Goal: Information Seeking & Learning: Learn about a topic

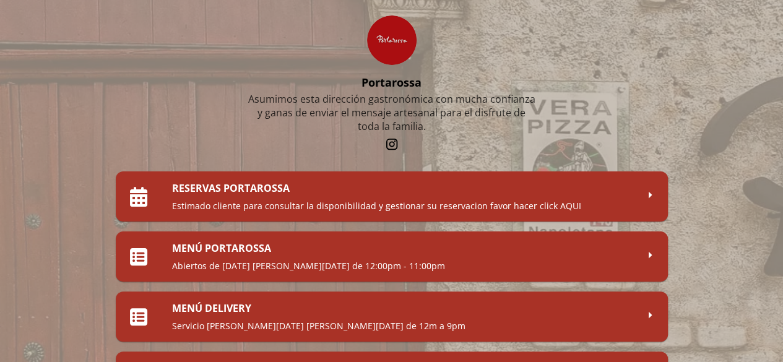
scroll to position [62, 0]
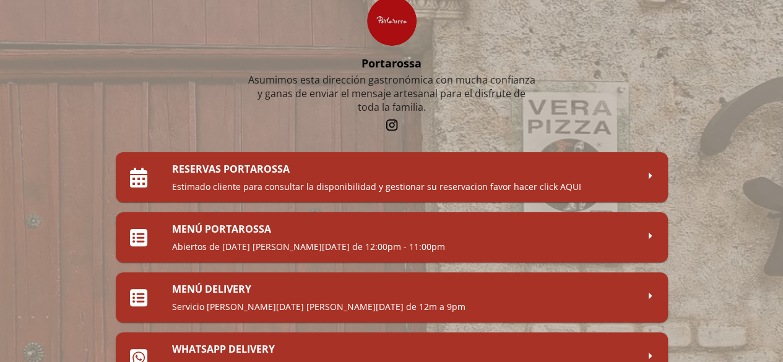
click at [324, 228] on h2 "MENÚ PORTAROSSA" at bounding box center [404, 229] width 465 height 14
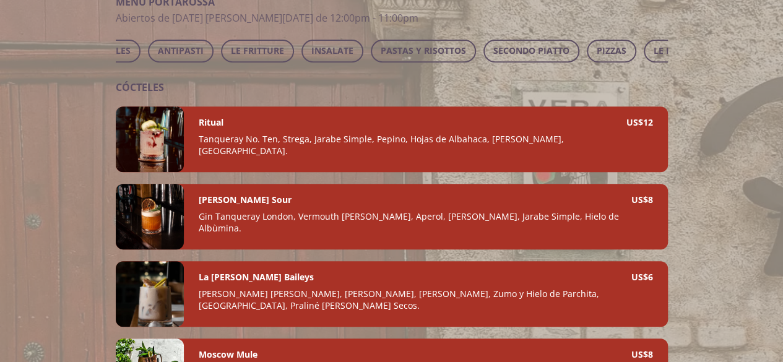
scroll to position [0, 87]
click at [395, 48] on span "PASTAS Y RISOTTOS" at bounding box center [420, 50] width 85 height 15
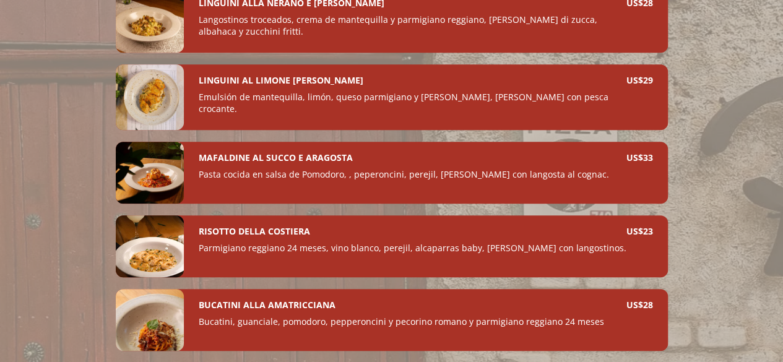
scroll to position [191, 0]
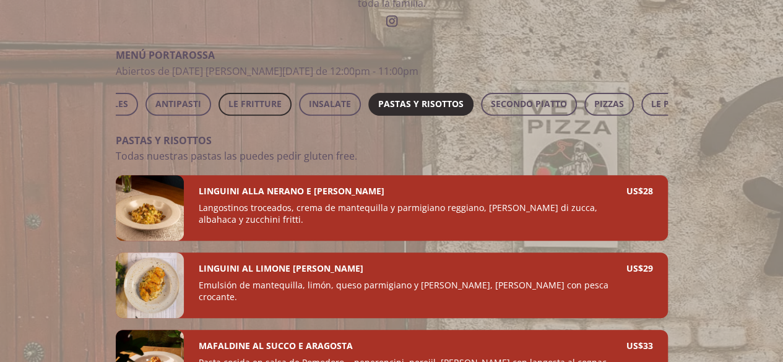
click at [258, 101] on span "LE FRITTURE" at bounding box center [255, 104] width 53 height 15
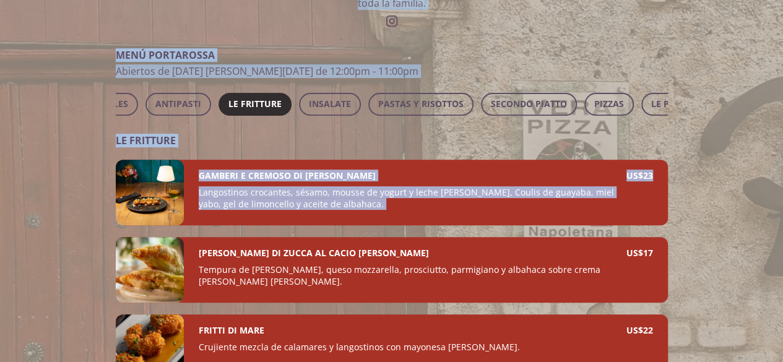
click at [783, 165] on html "Portarossa Asumimos esta dirección gastronómica con mucha confianza y ganas de …" at bounding box center [391, 133] width 783 height 649
click at [753, 153] on div at bounding box center [391, 181] width 783 height 362
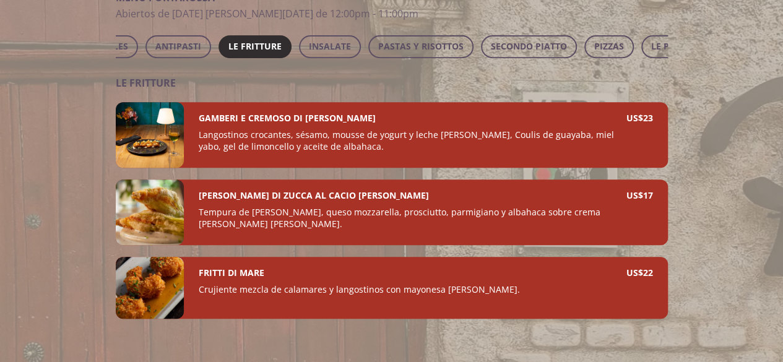
scroll to position [241, 0]
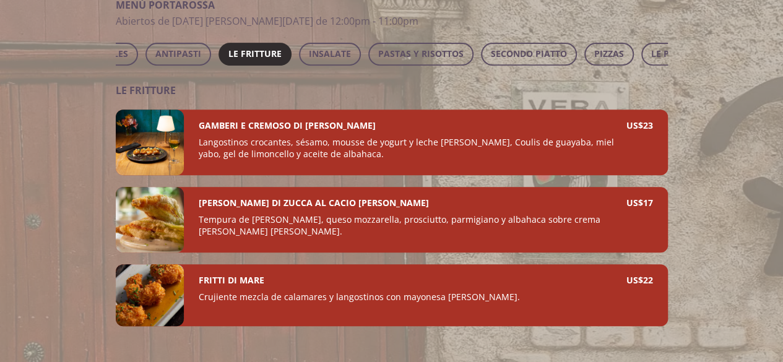
click at [154, 229] on div at bounding box center [150, 220] width 68 height 66
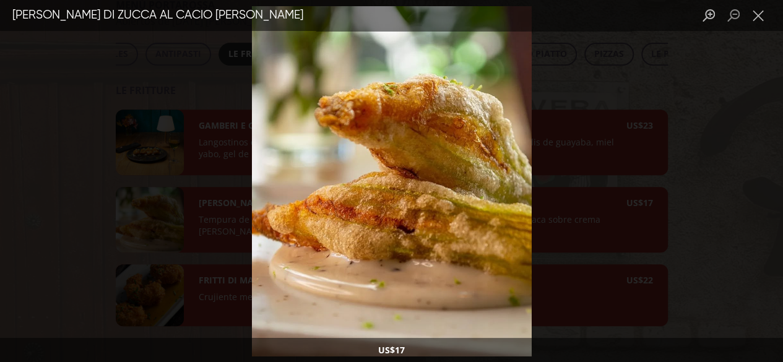
click at [591, 206] on div "Lightbox" at bounding box center [391, 181] width 783 height 362
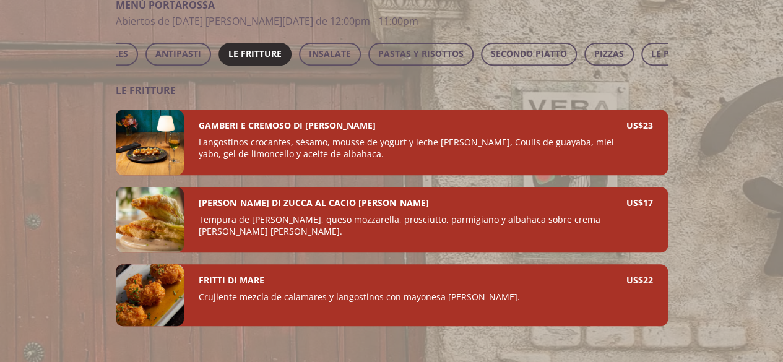
click at [155, 160] on div at bounding box center [150, 143] width 68 height 66
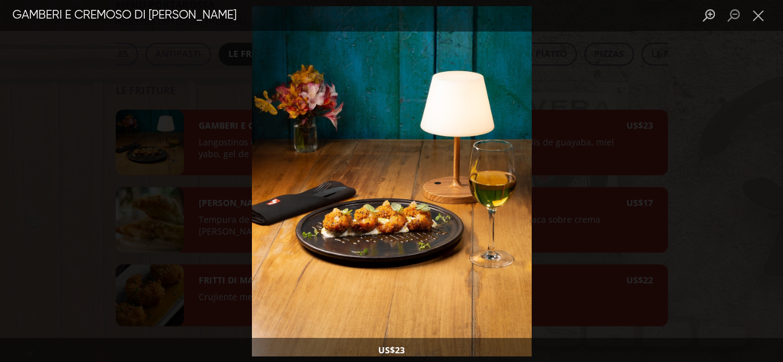
click at [580, 170] on div "Lightbox" at bounding box center [391, 181] width 783 height 362
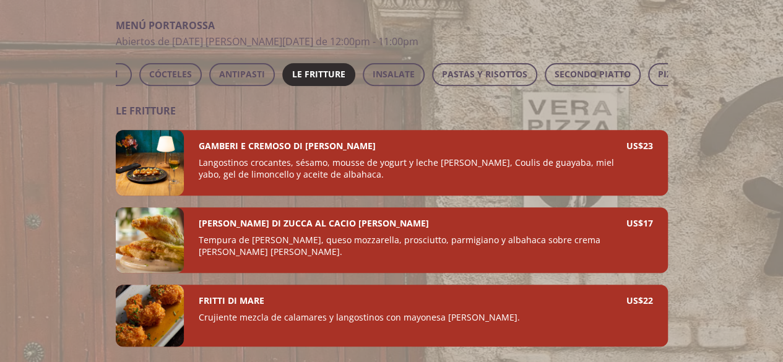
scroll to position [0, 0]
click at [271, 76] on span "ANTIPASTI" at bounding box center [266, 74] width 46 height 15
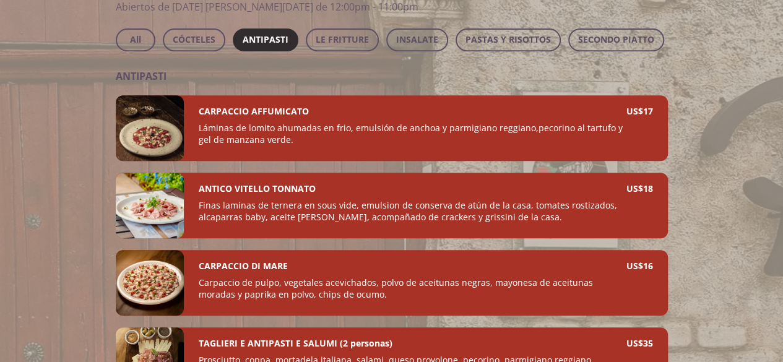
scroll to position [258, 0]
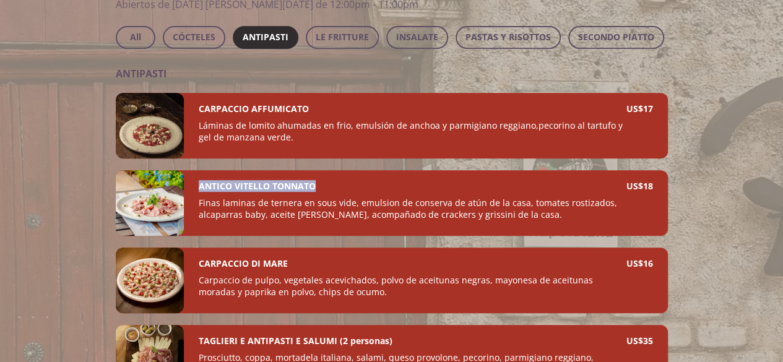
drag, startPoint x: 334, startPoint y: 199, endPoint x: 197, endPoint y: 191, distance: 137.1
click at [197, 191] on div "ANTICO VITELLO TONNATO Finas laminas de ternera en sous vide, emulsion de conse…" at bounding box center [426, 203] width 484 height 66
copy h4 "ANTICO VITELLO TONNATO"
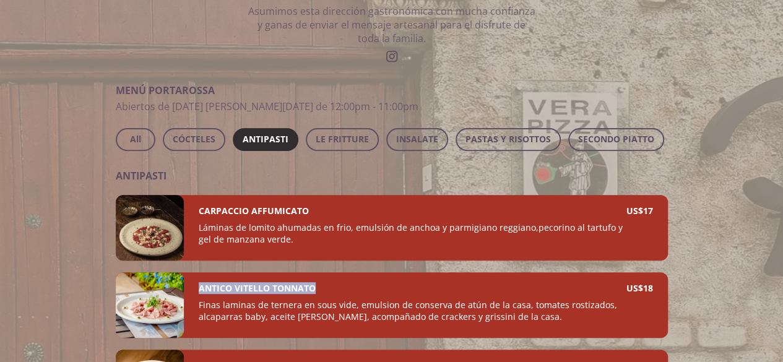
scroll to position [137, 0]
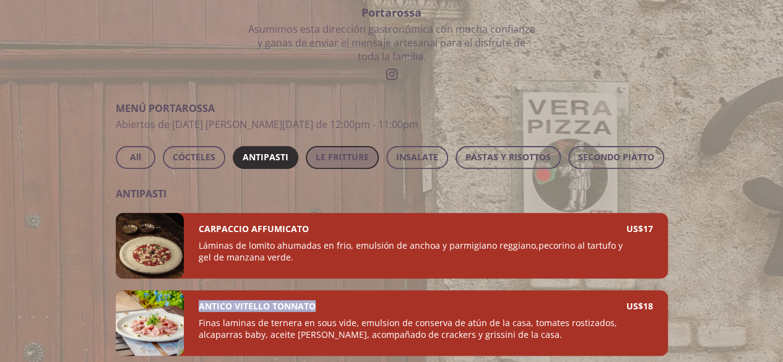
click at [337, 153] on span "LE FRITTURE" at bounding box center [342, 157] width 53 height 15
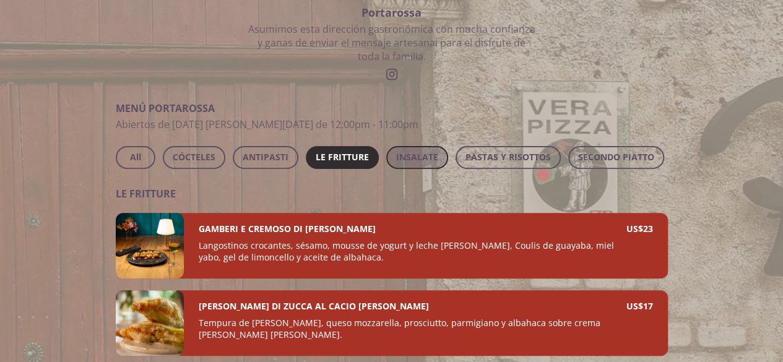
click at [440, 157] on button "INSALATE" at bounding box center [417, 157] width 62 height 23
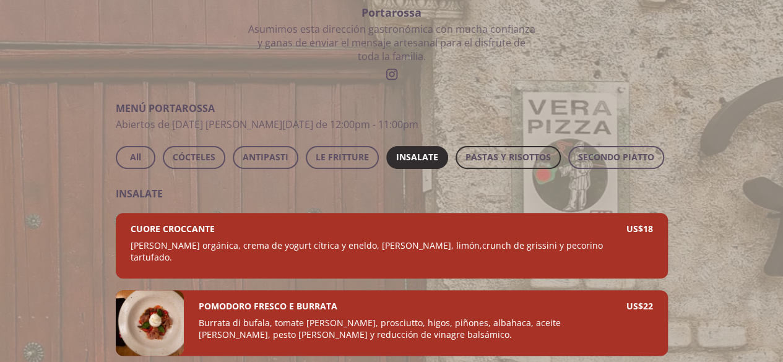
click at [476, 158] on span "PASTAS Y RISOTTOS" at bounding box center [508, 157] width 85 height 15
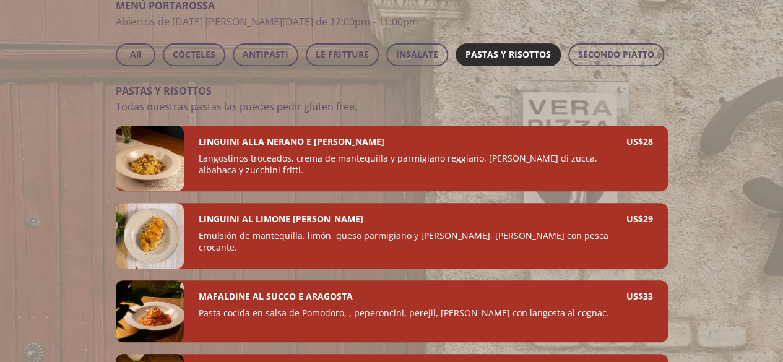
scroll to position [235, 0]
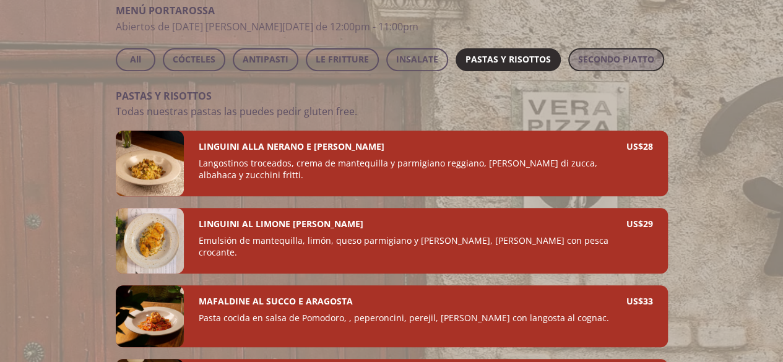
click at [620, 67] on span "SECONDO PIATTO" at bounding box center [616, 59] width 76 height 15
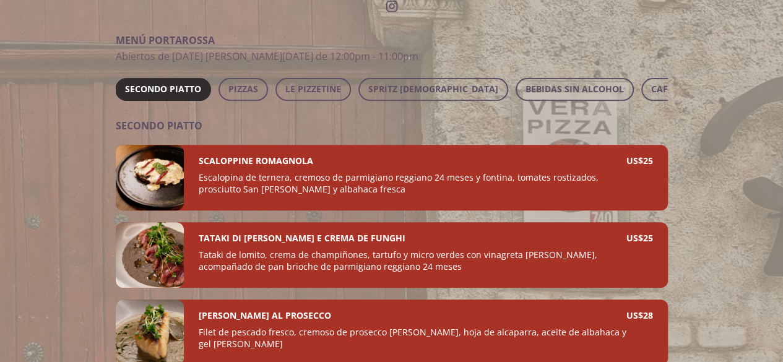
scroll to position [0, 445]
click at [243, 89] on span "PIZZAS" at bounding box center [252, 89] width 30 height 15
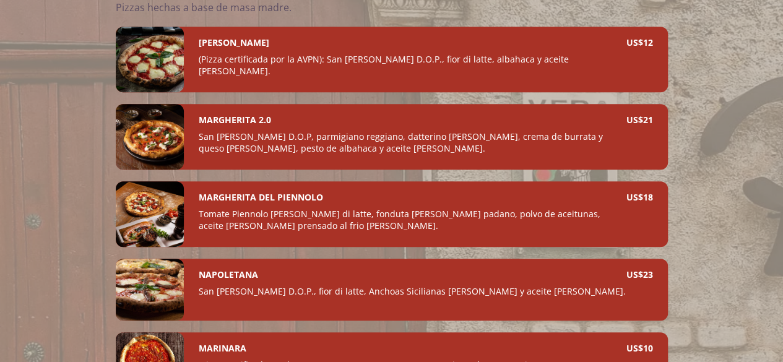
scroll to position [341, 0]
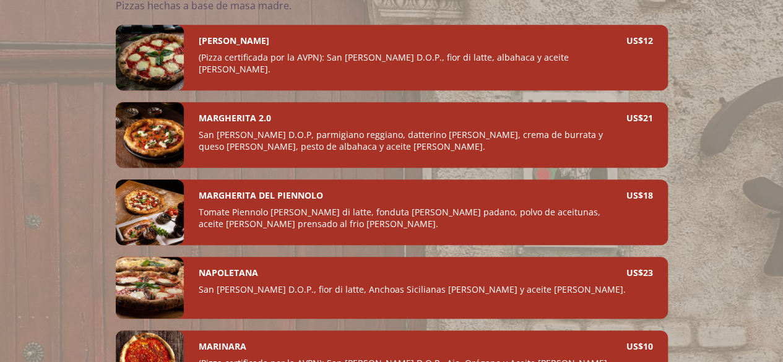
click at [161, 222] on div at bounding box center [150, 213] width 68 height 66
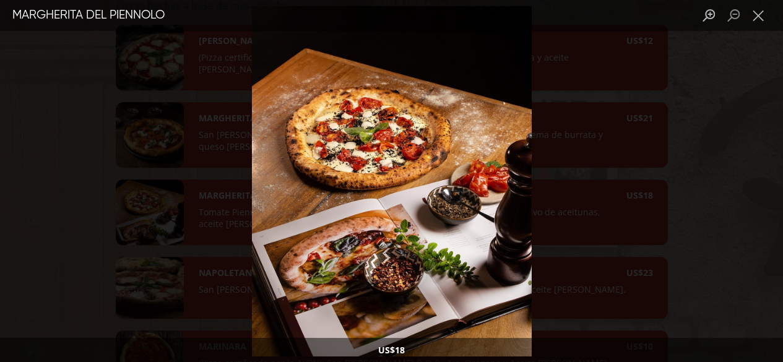
click at [635, 198] on div "Lightbox" at bounding box center [391, 181] width 783 height 362
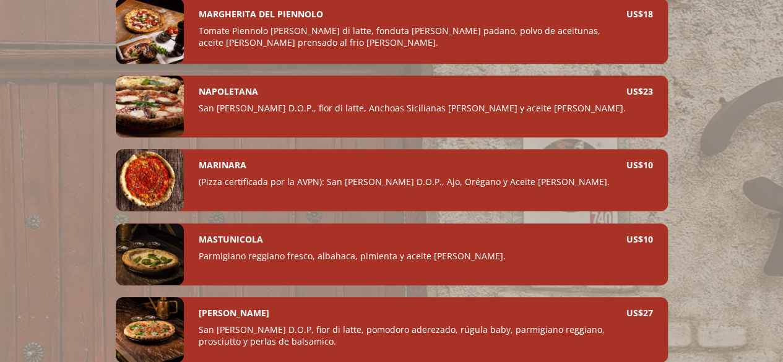
scroll to position [529, 0]
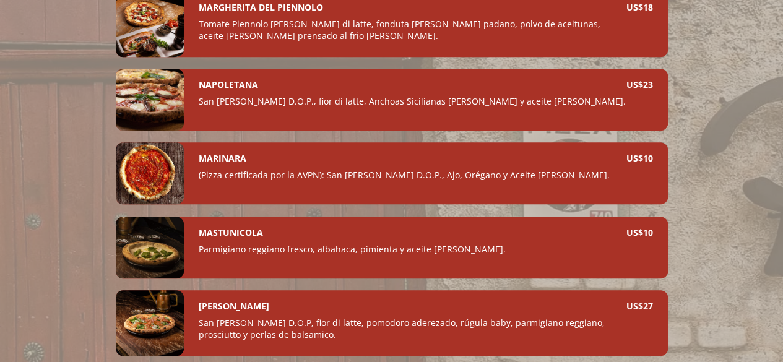
click at [146, 168] on div at bounding box center [150, 173] width 68 height 62
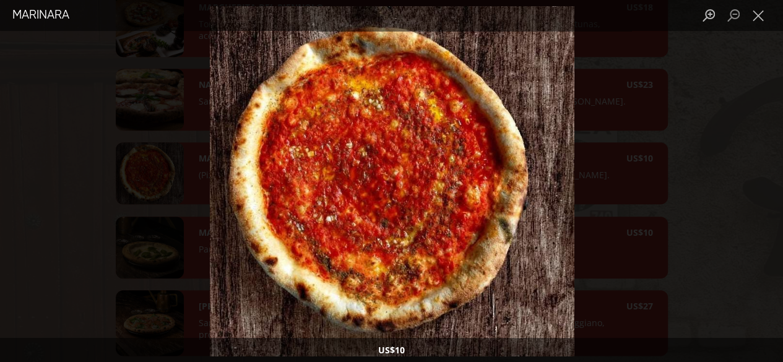
click at [693, 174] on div "Lightbox" at bounding box center [391, 181] width 783 height 362
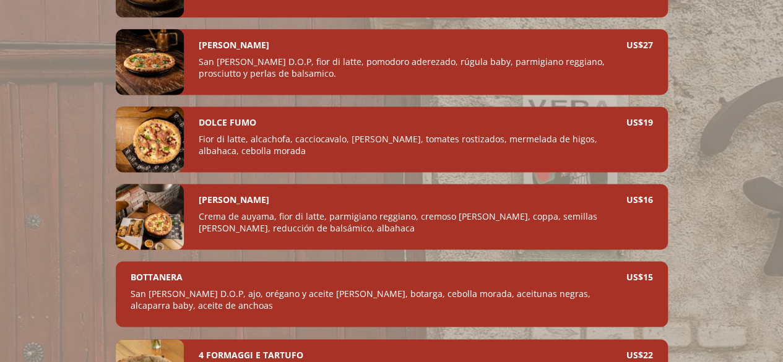
scroll to position [867, 0]
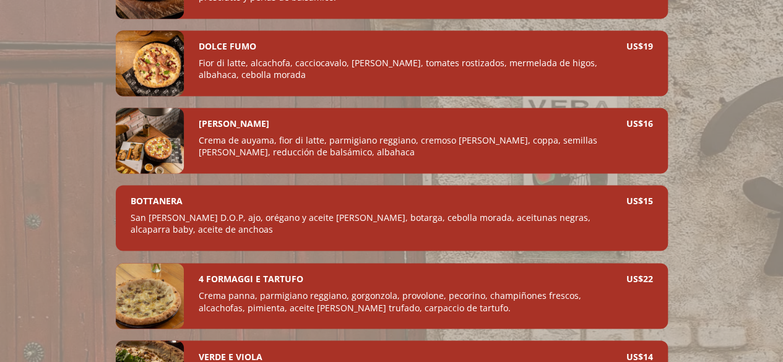
click at [149, 153] on div at bounding box center [150, 141] width 68 height 66
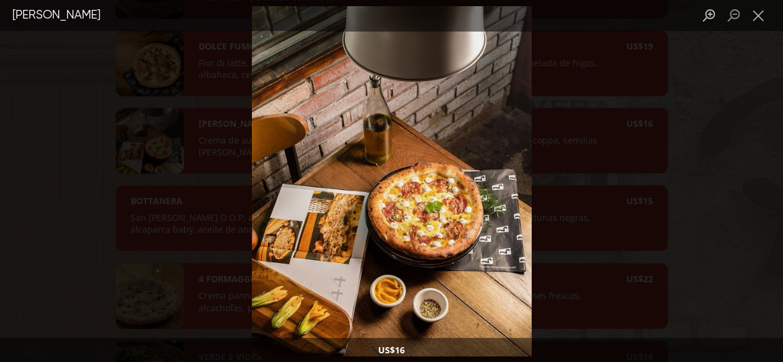
click at [706, 175] on div "Lightbox" at bounding box center [391, 181] width 783 height 362
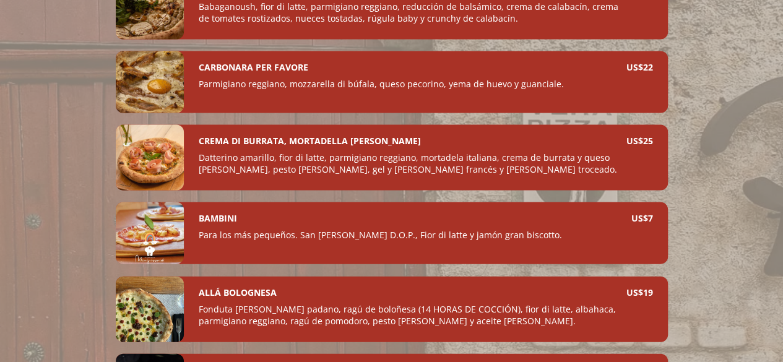
scroll to position [1370, 0]
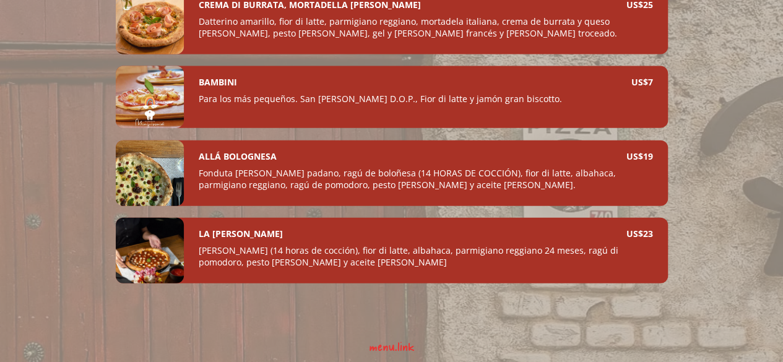
click at [160, 256] on div at bounding box center [150, 251] width 68 height 66
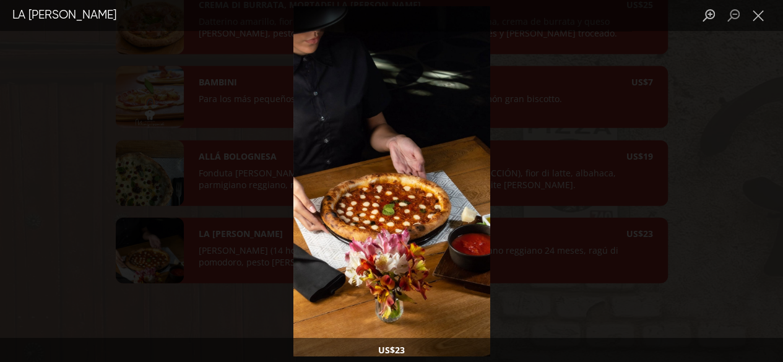
click at [546, 222] on div "Lightbox" at bounding box center [391, 181] width 783 height 362
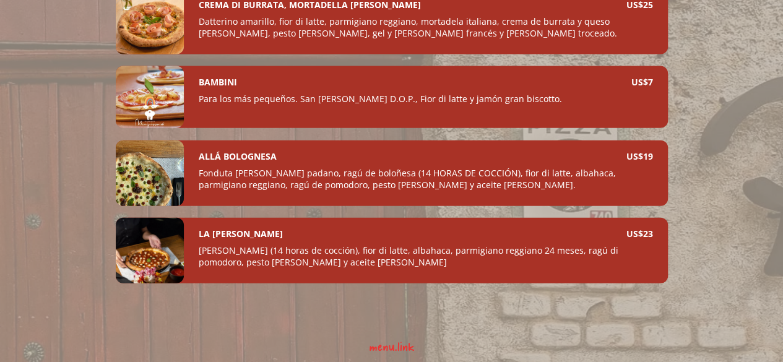
click at [134, 245] on div at bounding box center [150, 251] width 68 height 66
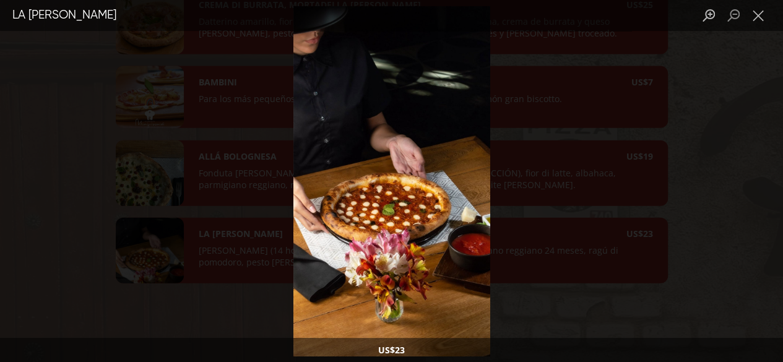
click at [136, 239] on div "Lightbox" at bounding box center [391, 181] width 783 height 362
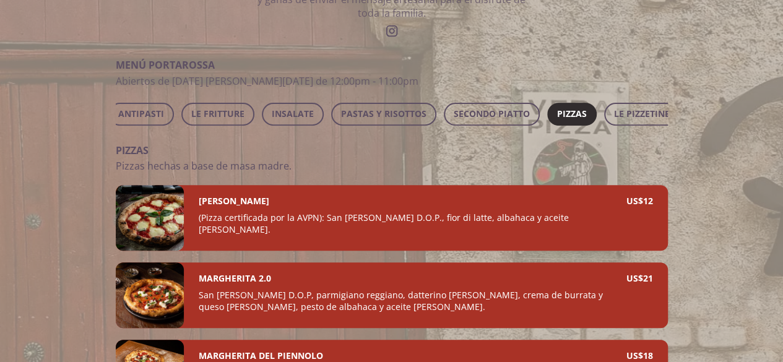
scroll to position [0, 132]
click at [374, 109] on span "PASTAS Y RISOTTOS" at bounding box center [376, 114] width 85 height 15
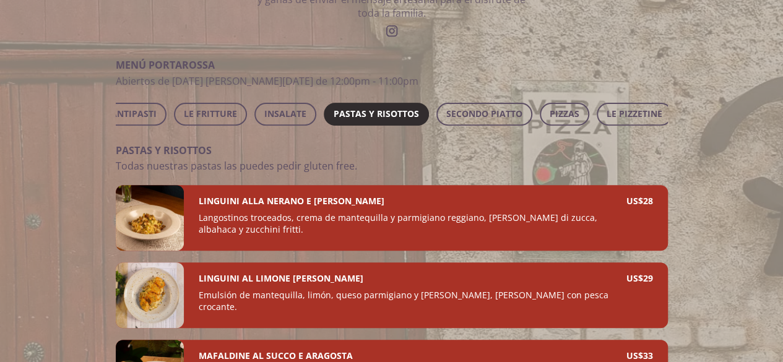
scroll to position [269, 0]
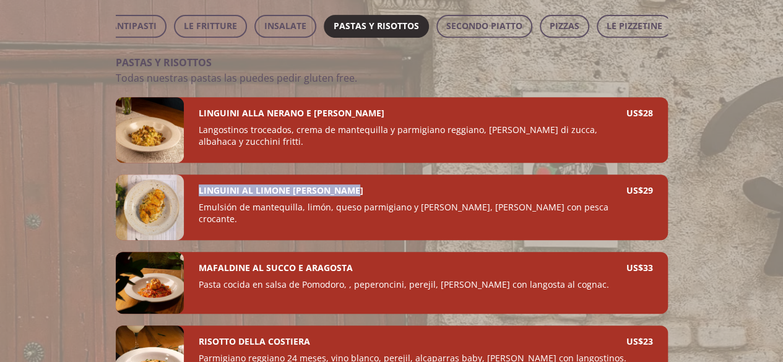
drag, startPoint x: 355, startPoint y: 203, endPoint x: 193, endPoint y: 196, distance: 162.4
click at [193, 196] on div "LINGUINI AL LIMONE [PERSON_NAME] Emulsión de mantequilla, limón, queso parmigia…" at bounding box center [426, 208] width 484 height 66
copy h4 "LINGUINI AL LIMONE [PERSON_NAME]"
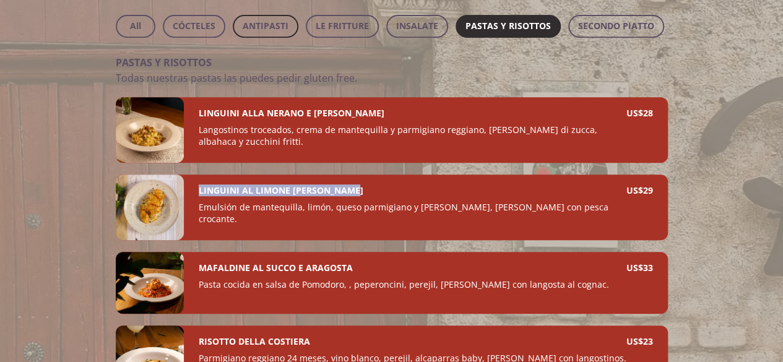
click at [247, 25] on span "ANTIPASTI" at bounding box center [266, 26] width 46 height 15
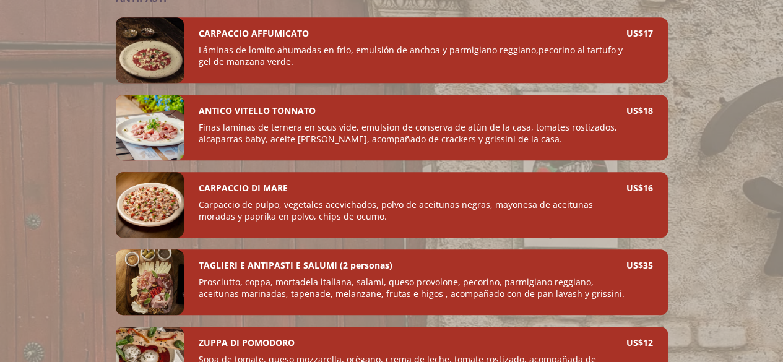
scroll to position [233, 0]
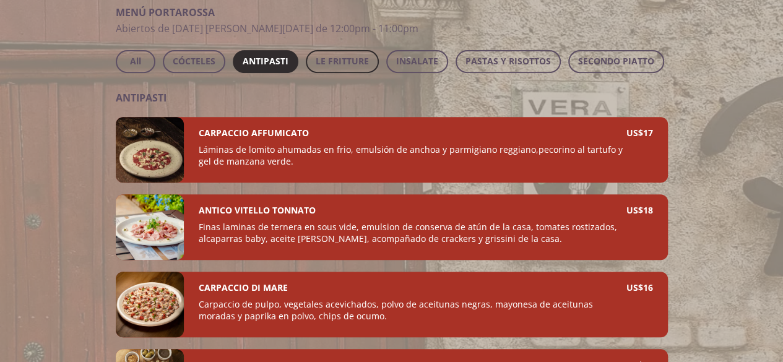
click at [333, 63] on span "LE FRITTURE" at bounding box center [342, 61] width 53 height 15
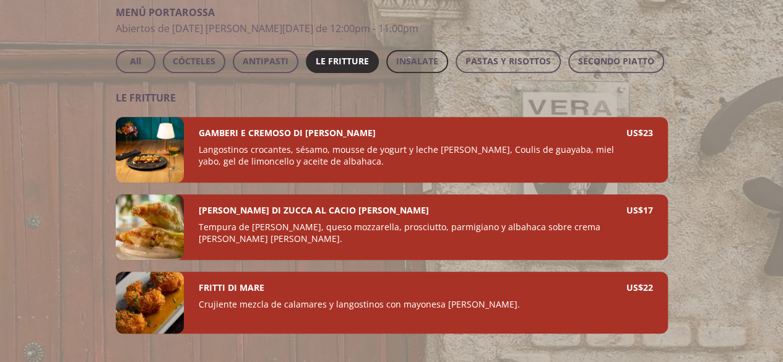
click at [434, 65] on span "INSALATE" at bounding box center [417, 61] width 42 height 15
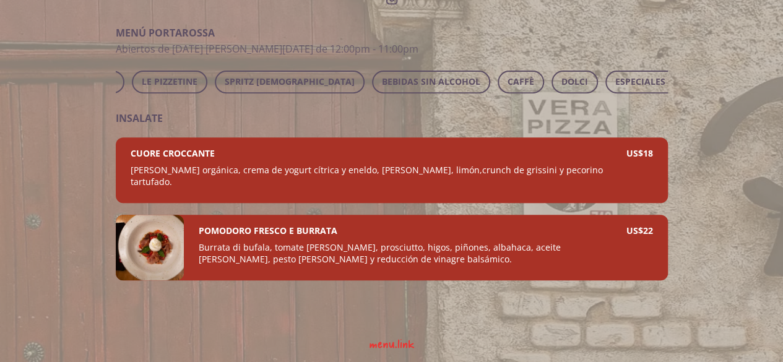
scroll to position [0, 604]
click at [635, 81] on span "ESPECIALES TAZABROSSA" at bounding box center [663, 81] width 109 height 15
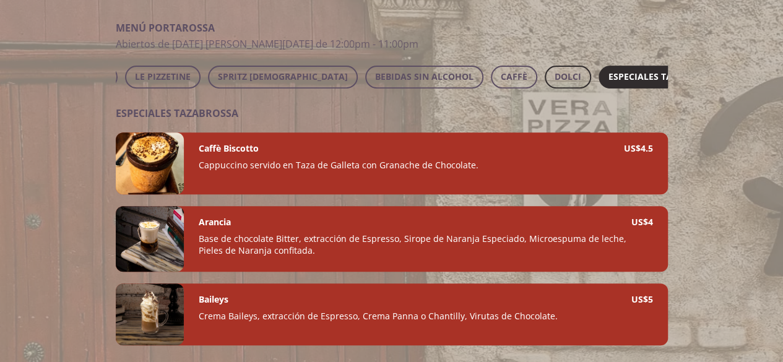
click at [555, 77] on span "DOLCI" at bounding box center [568, 76] width 27 height 15
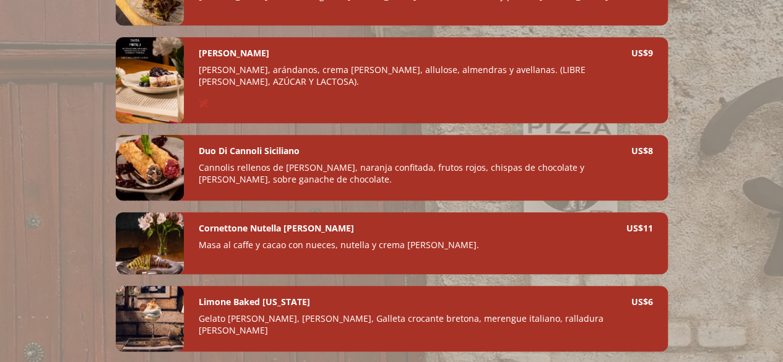
scroll to position [469, 0]
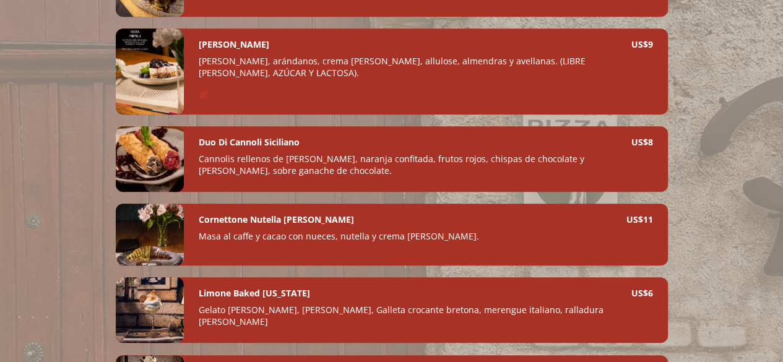
click at [157, 70] on div at bounding box center [150, 71] width 68 height 86
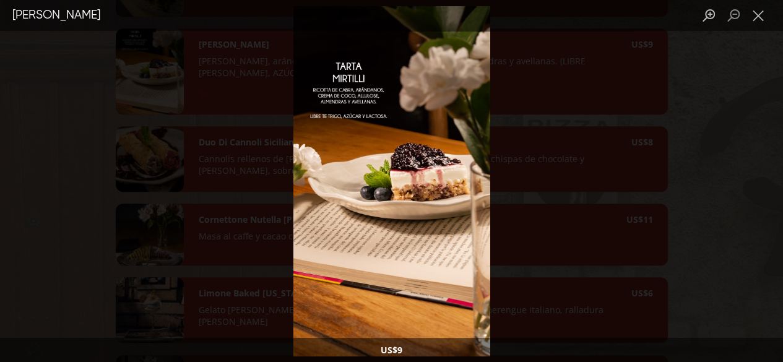
click at [157, 70] on div "Lightbox" at bounding box center [391, 181] width 783 height 362
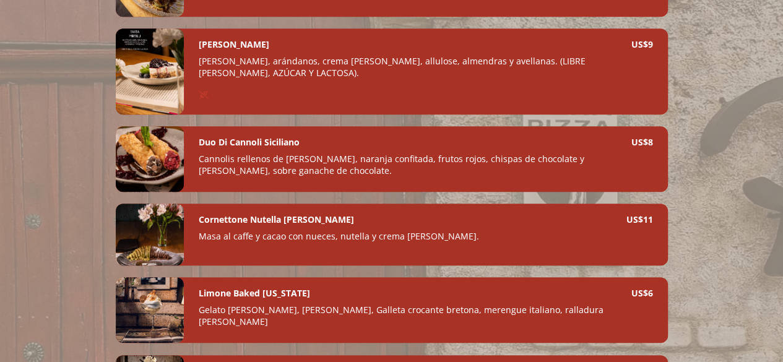
click at [151, 308] on div at bounding box center [150, 310] width 68 height 66
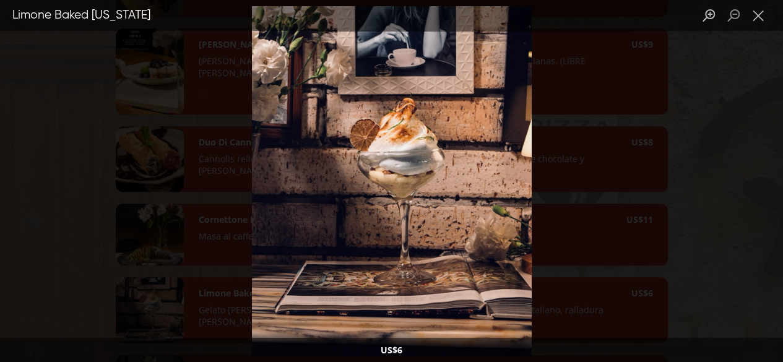
click at [132, 184] on div "Lightbox" at bounding box center [391, 181] width 783 height 362
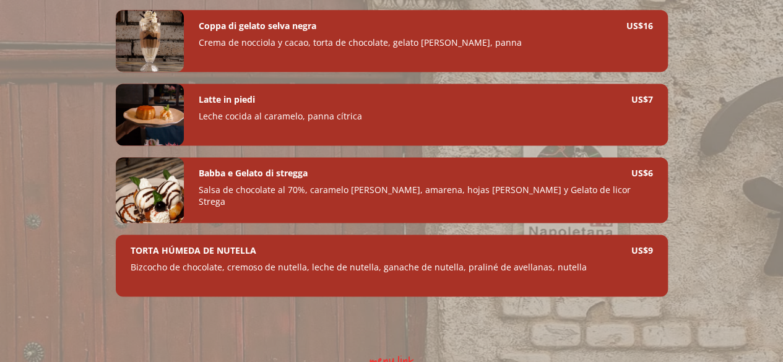
scroll to position [814, 0]
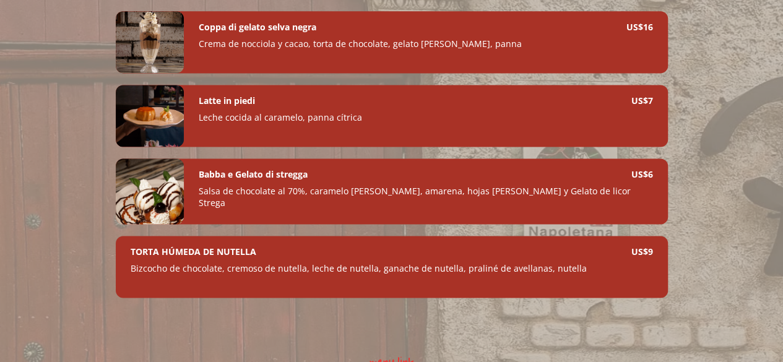
click at [136, 188] on div at bounding box center [150, 192] width 68 height 66
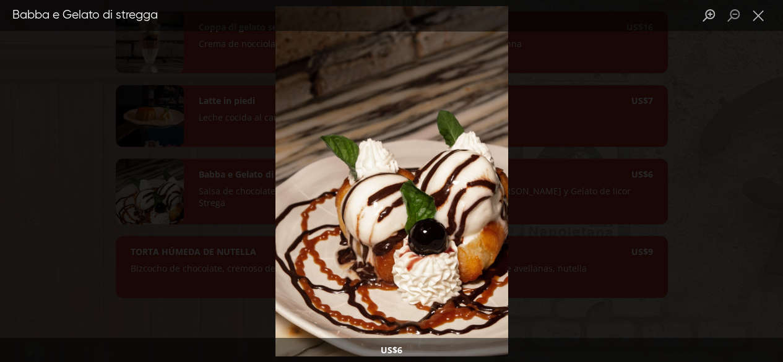
click at [142, 184] on div "Lightbox" at bounding box center [391, 181] width 783 height 362
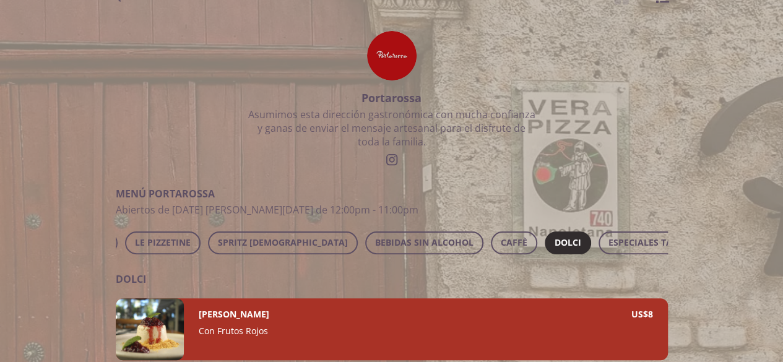
scroll to position [53, 0]
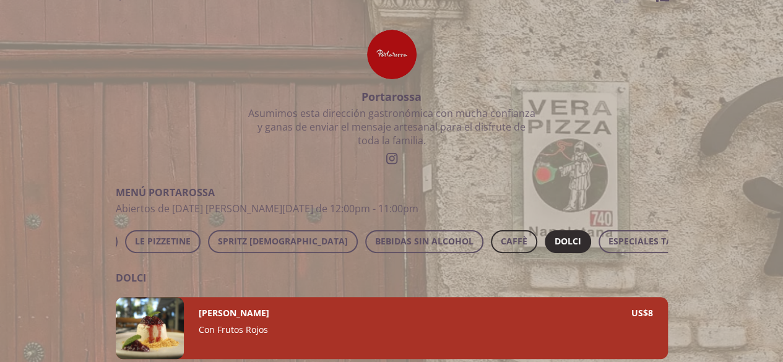
click at [501, 243] on span "CAFFÈ" at bounding box center [514, 241] width 27 height 15
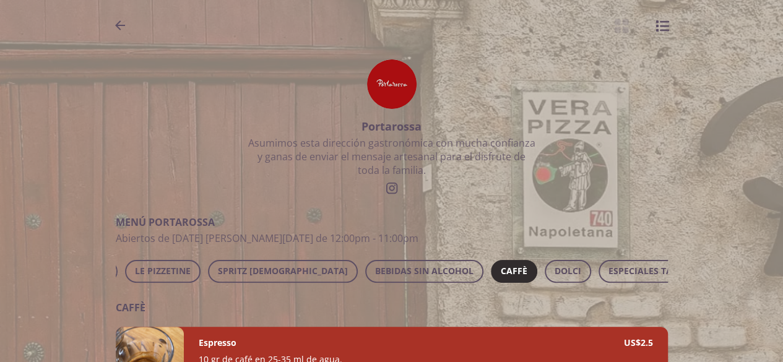
scroll to position [0, 0]
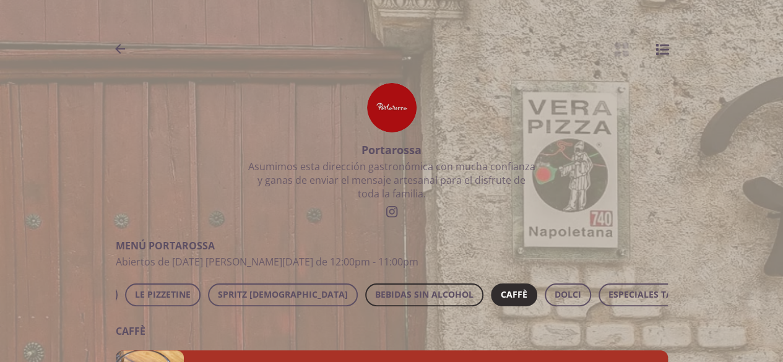
click at [388, 293] on span "BEBIDAS SIN ALCOHOL" at bounding box center [424, 294] width 98 height 15
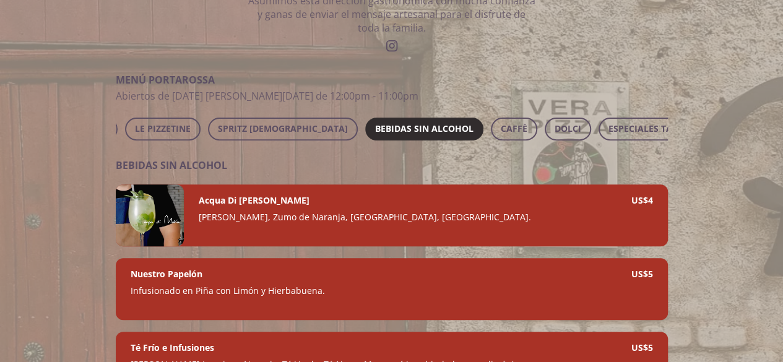
scroll to position [157, 0]
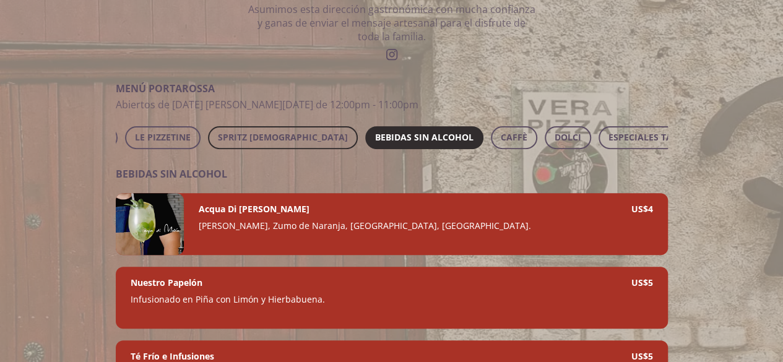
click at [269, 133] on span "SPRITZ [DEMOGRAPHIC_DATA]" at bounding box center [283, 137] width 130 height 15
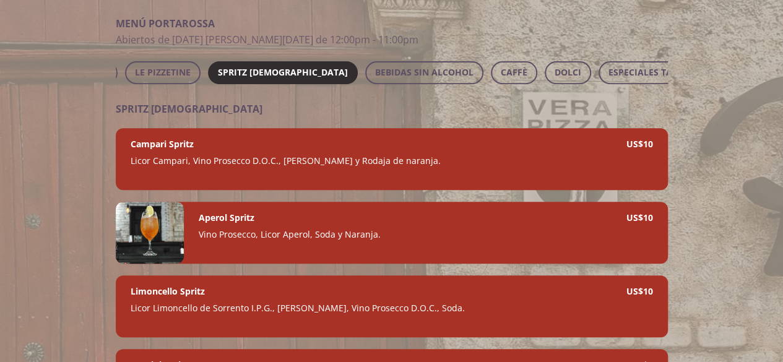
scroll to position [217, 0]
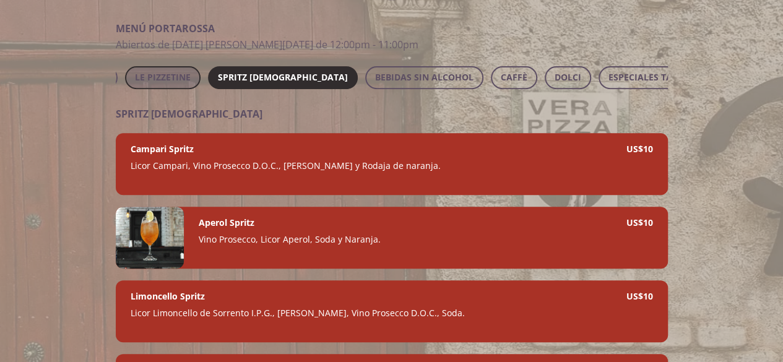
click at [167, 77] on span "LE PIZZETINE" at bounding box center [163, 77] width 56 height 15
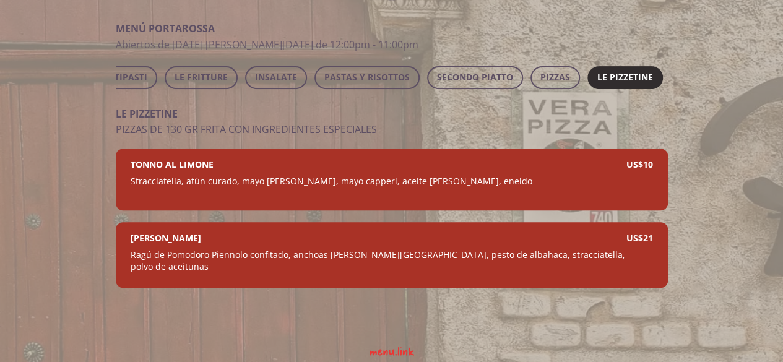
scroll to position [0, 0]
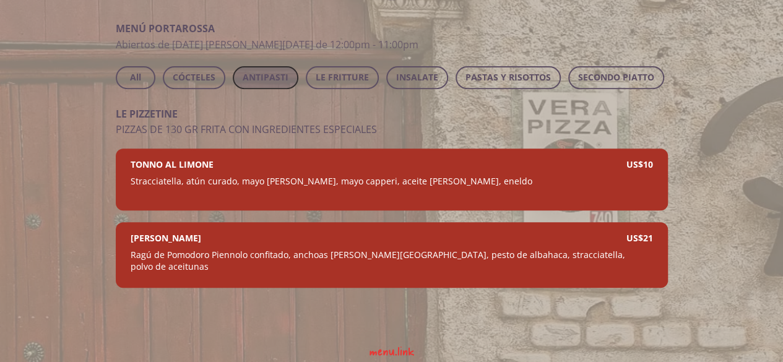
click at [264, 74] on span "ANTIPASTI" at bounding box center [266, 77] width 46 height 15
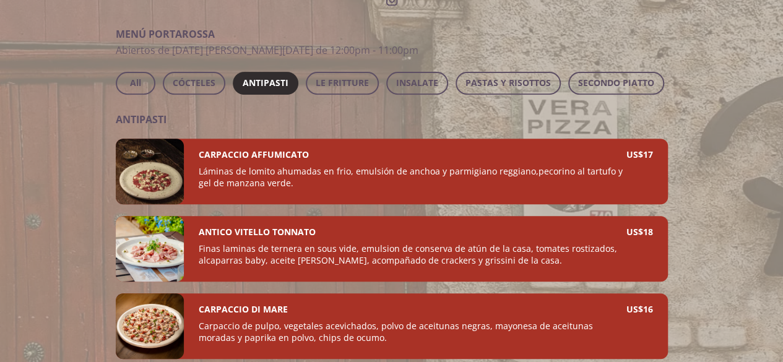
scroll to position [160, 0]
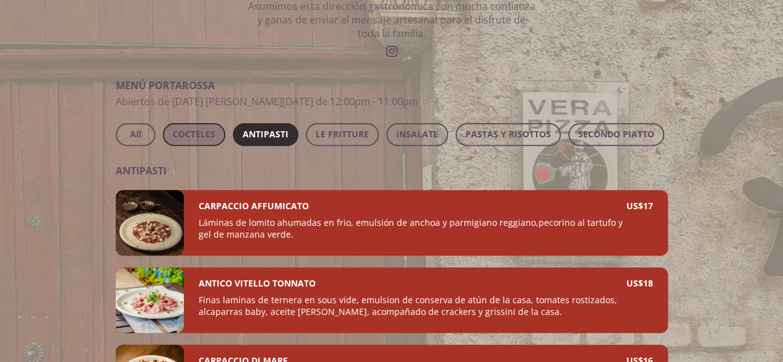
click at [193, 129] on span "CÓCTELES" at bounding box center [194, 134] width 43 height 15
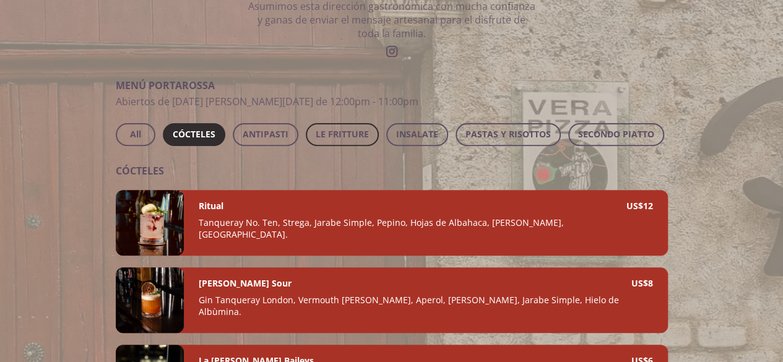
click at [350, 132] on span "LE FRITTURE" at bounding box center [342, 134] width 53 height 15
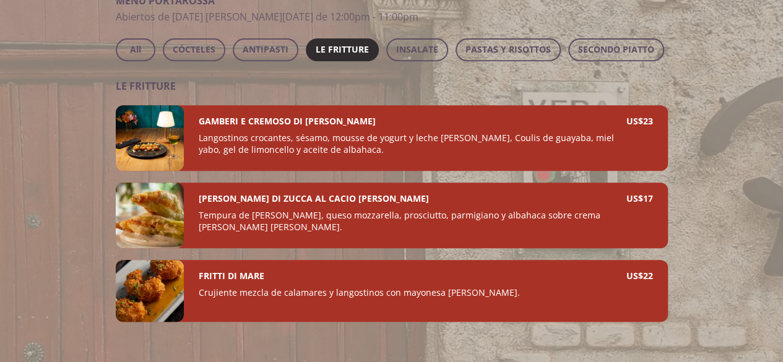
scroll to position [248, 0]
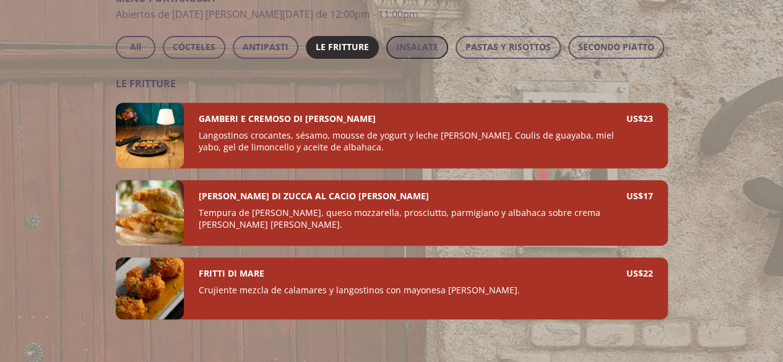
click at [399, 40] on span "INSALATE" at bounding box center [417, 47] width 42 height 15
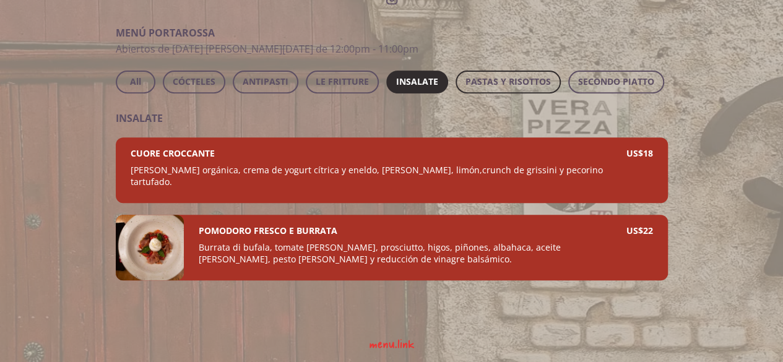
click at [502, 78] on span "PASTAS Y RISOTTOS" at bounding box center [508, 81] width 85 height 15
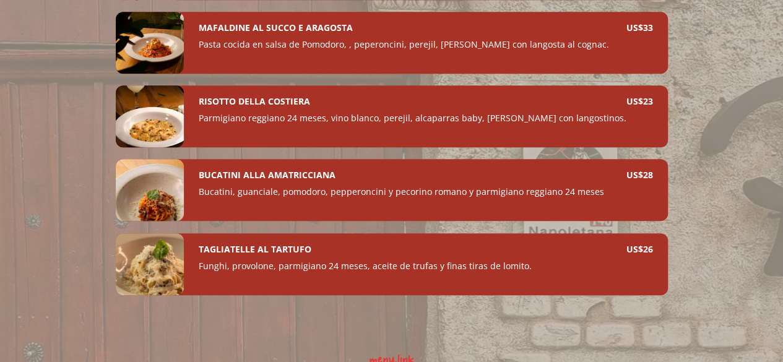
scroll to position [510, 0]
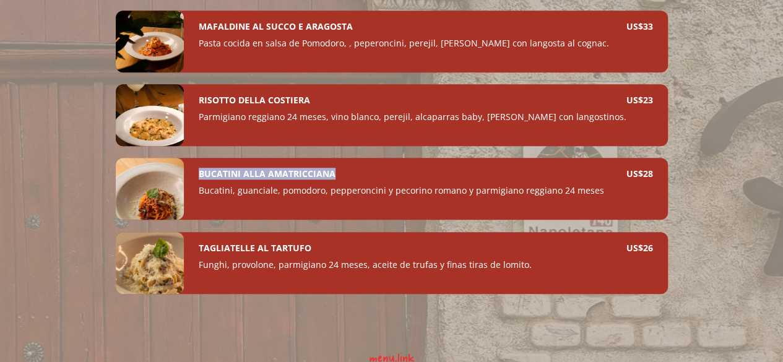
drag, startPoint x: 337, startPoint y: 180, endPoint x: 191, endPoint y: 178, distance: 146.2
click at [191, 178] on div "BUCATINI ALLA AMATRICCIANA Bucatini, guanciale, pomodoro, pepperoncini y pecori…" at bounding box center [426, 189] width 484 height 62
copy h4 "BUCATINI ALLA AMATRICCIANA"
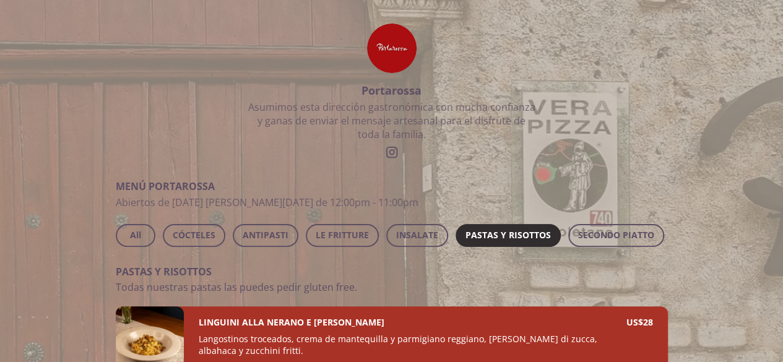
scroll to position [63, 0]
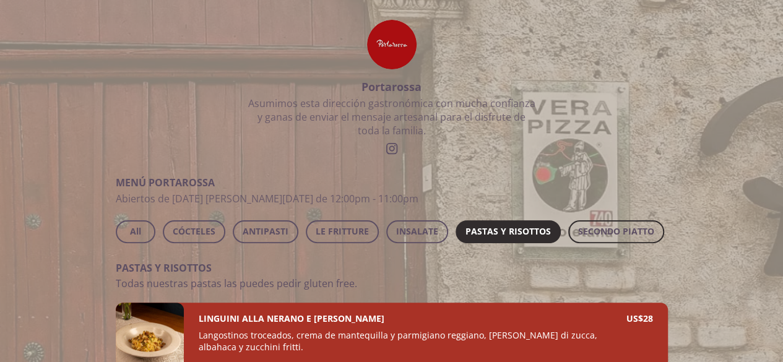
click at [588, 228] on span "SECONDO PIATTO" at bounding box center [616, 231] width 76 height 15
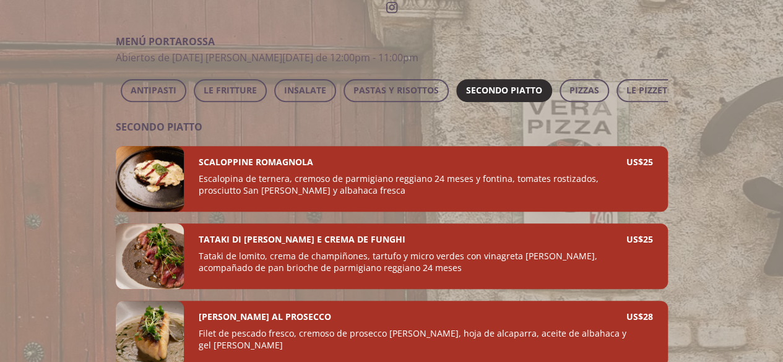
scroll to position [202, 0]
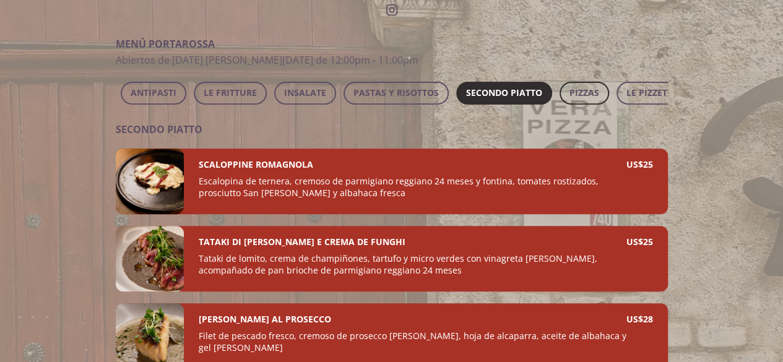
click at [578, 96] on span "PIZZAS" at bounding box center [585, 92] width 30 height 15
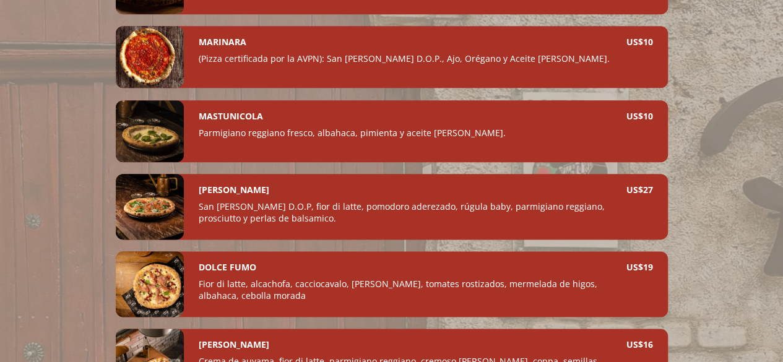
scroll to position [644, 0]
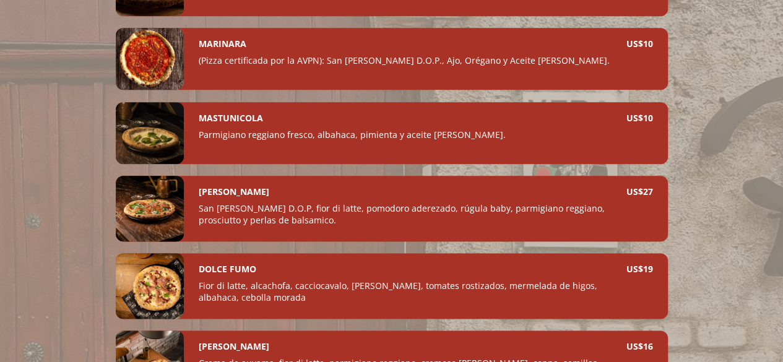
click at [147, 139] on div at bounding box center [150, 133] width 68 height 62
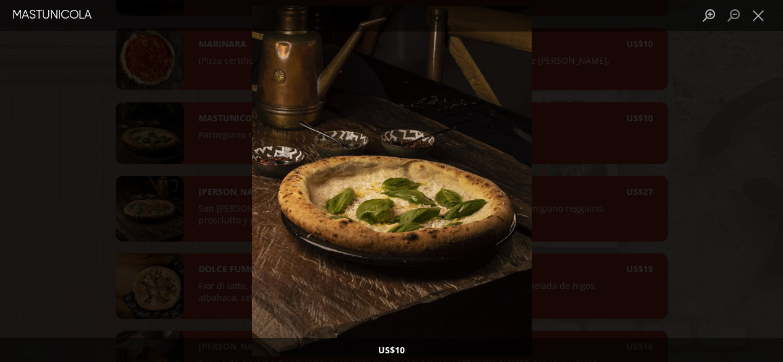
click at [573, 163] on div "Lightbox" at bounding box center [391, 181] width 783 height 362
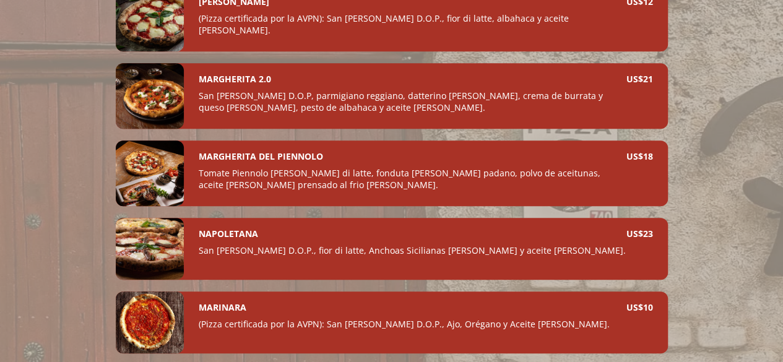
scroll to position [395, 0]
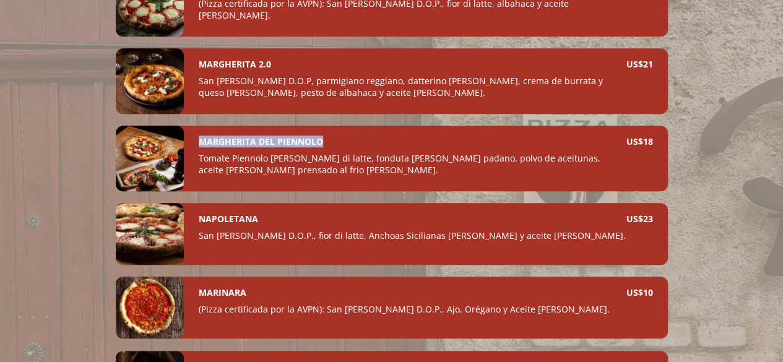
drag, startPoint x: 327, startPoint y: 143, endPoint x: 200, endPoint y: 143, distance: 126.9
click at [200, 143] on div "MARGHERITA DEL PIENNOLO" at bounding box center [413, 142] width 428 height 12
copy h4 "MARGHERITA DEL PIENNOLO"
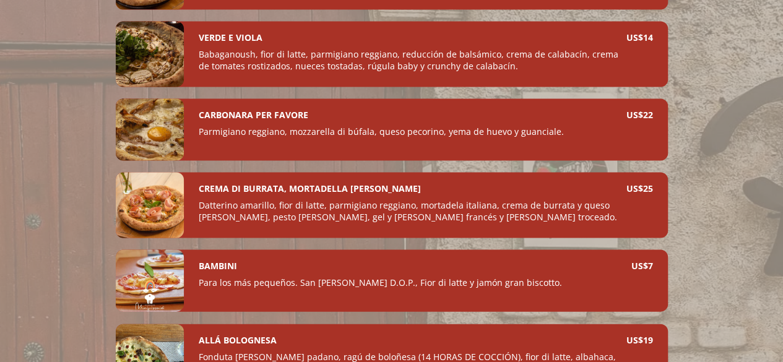
scroll to position [1182, 0]
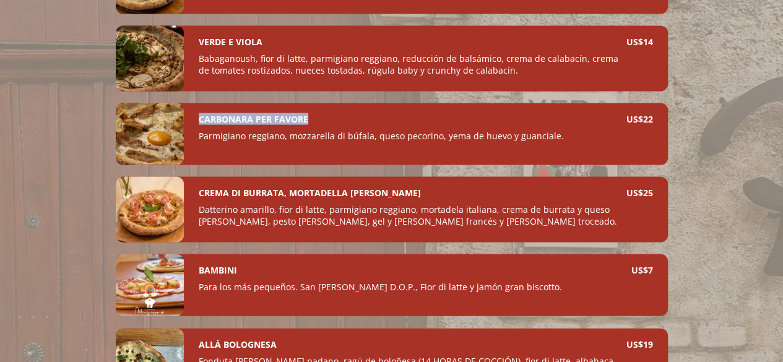
drag, startPoint x: 311, startPoint y: 113, endPoint x: 177, endPoint y: 111, distance: 133.8
click at [177, 111] on div "CARBONARA PER FAVORE Parmigiano reggiano, mozzarella di búfala, queso pecorino,…" at bounding box center [392, 134] width 552 height 62
copy div "CARBONARA PER FAVORE"
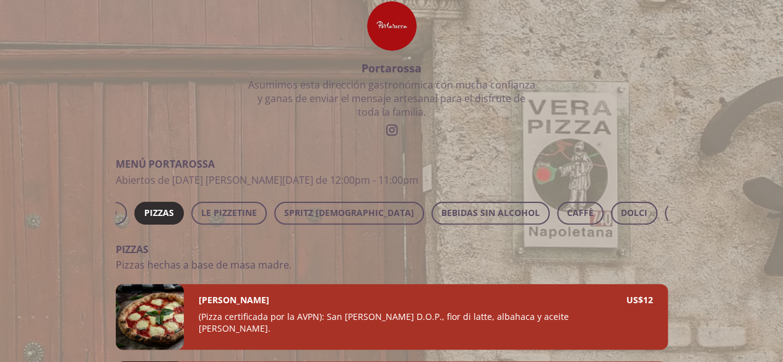
scroll to position [0, 608]
click at [487, 209] on button "CAFFÈ" at bounding box center [510, 213] width 46 height 23
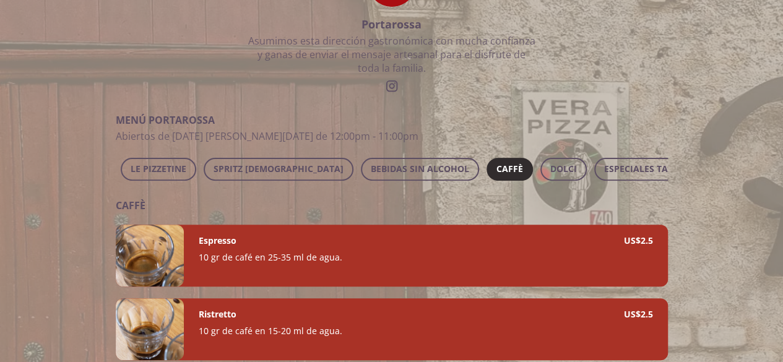
scroll to position [116, 0]
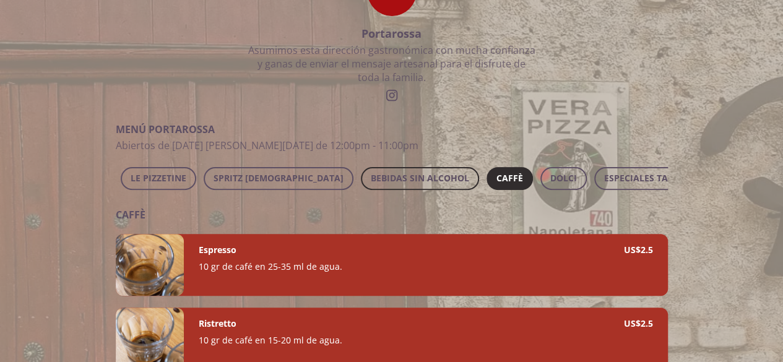
click at [383, 184] on span "BEBIDAS SIN ALCOHOL" at bounding box center [420, 178] width 98 height 15
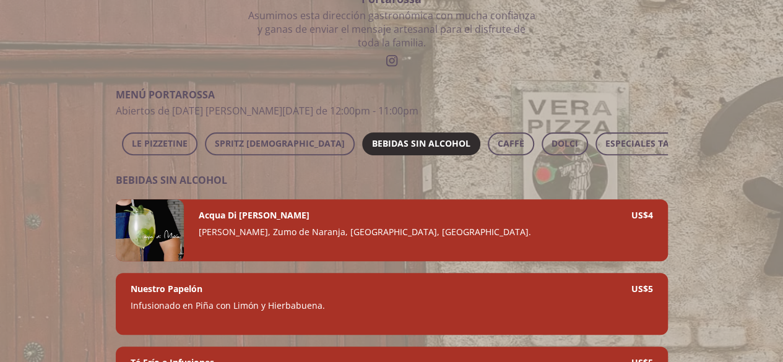
scroll to position [0, 608]
click at [609, 142] on span "ESPECIALES TAZABROSSA" at bounding box center [658, 143] width 109 height 15
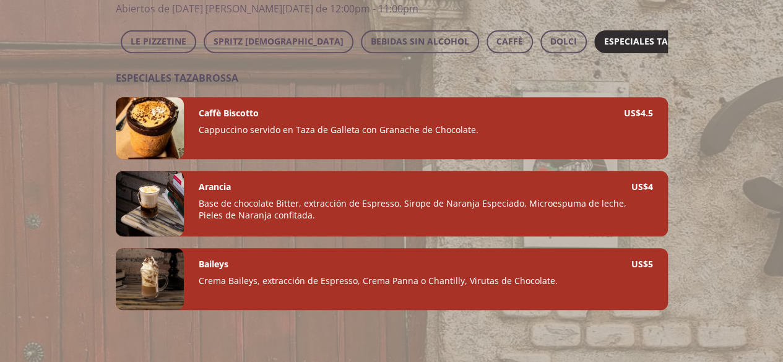
scroll to position [254, 0]
drag, startPoint x: 284, startPoint y: 122, endPoint x: 243, endPoint y: 119, distance: 40.4
click at [185, 121] on div "Caffè Biscotto Cappuccino servido en Taza de Galleta con Granache de Chocolate.…" at bounding box center [426, 128] width 484 height 62
click at [541, 32] on button "DOLCI" at bounding box center [564, 41] width 46 height 23
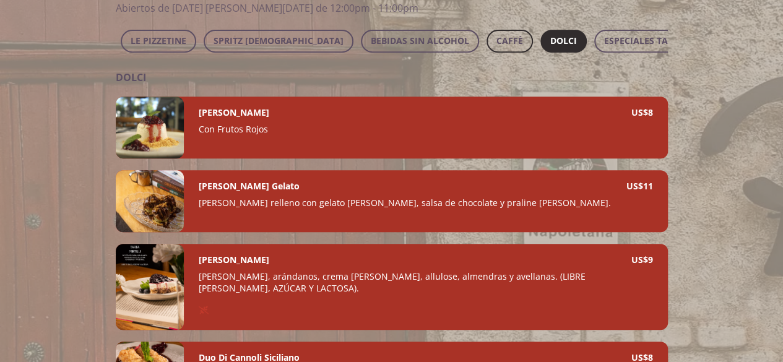
click at [497, 39] on span "CAFFÈ" at bounding box center [510, 40] width 27 height 15
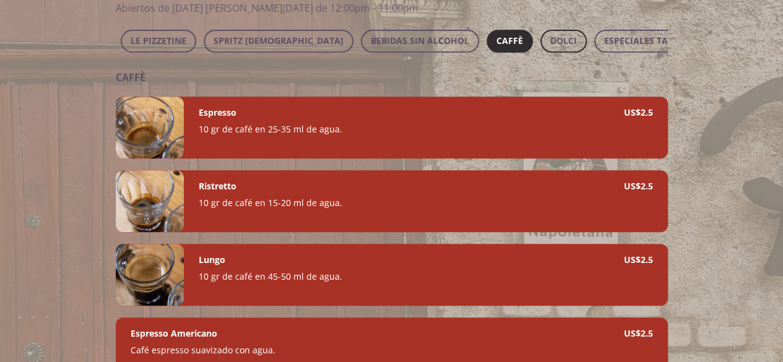
click at [551, 43] on span "DOLCI" at bounding box center [564, 40] width 27 height 15
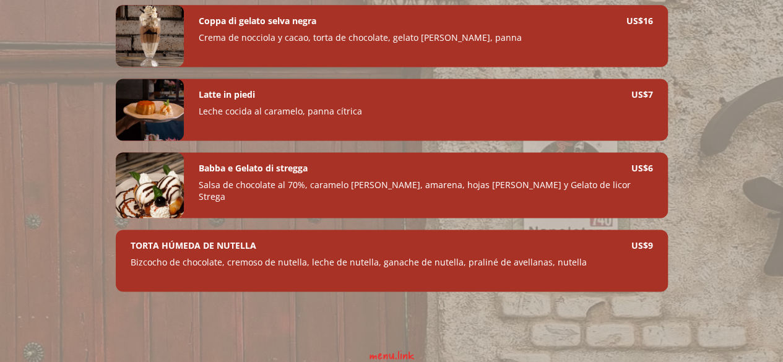
scroll to position [832, 0]
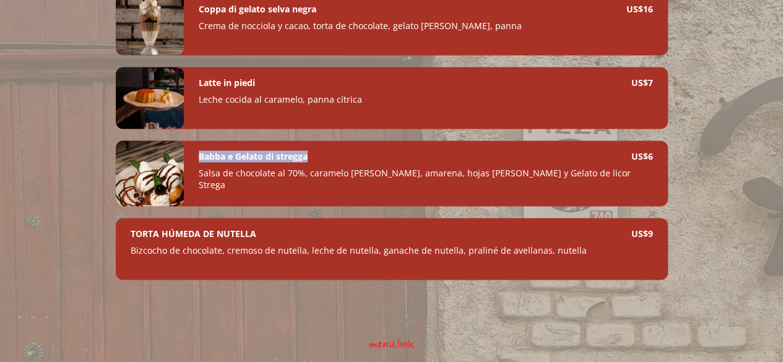
drag, startPoint x: 310, startPoint y: 160, endPoint x: 196, endPoint y: 163, distance: 114.0
click at [195, 163] on div "Babba e Gelato di stregga Salsa de chocolate al 70%, caramelo [PERSON_NAME], am…" at bounding box center [426, 174] width 484 height 66
copy h4 "Babba e Gelato di stregga"
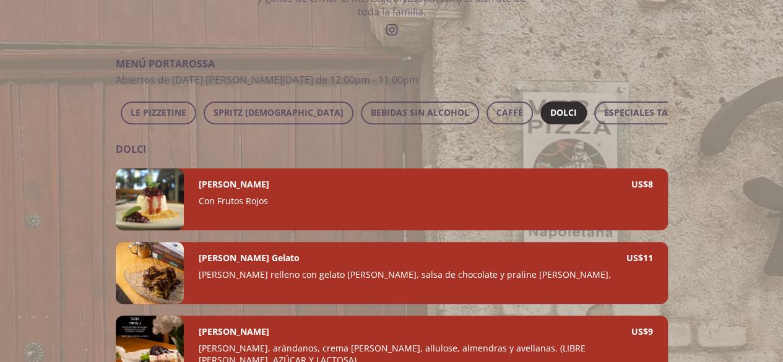
scroll to position [168, 0]
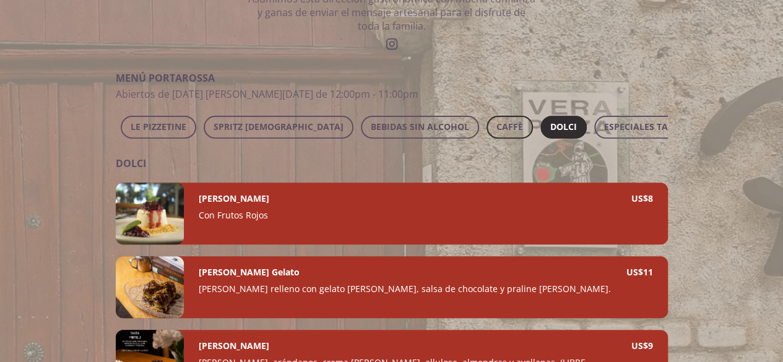
click at [497, 129] on span "CAFFÈ" at bounding box center [510, 127] width 27 height 15
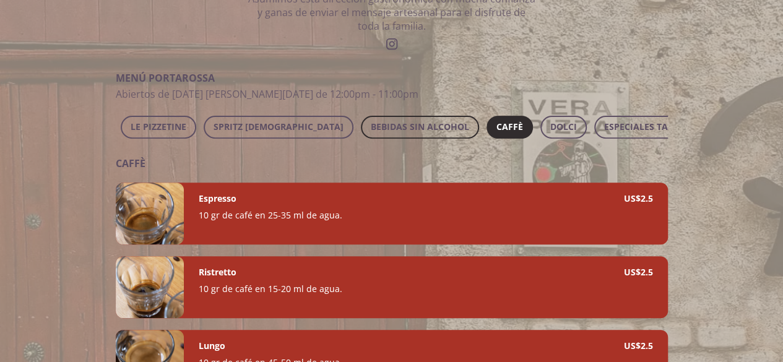
click at [392, 129] on span "BEBIDAS SIN ALCOHOL" at bounding box center [420, 127] width 98 height 15
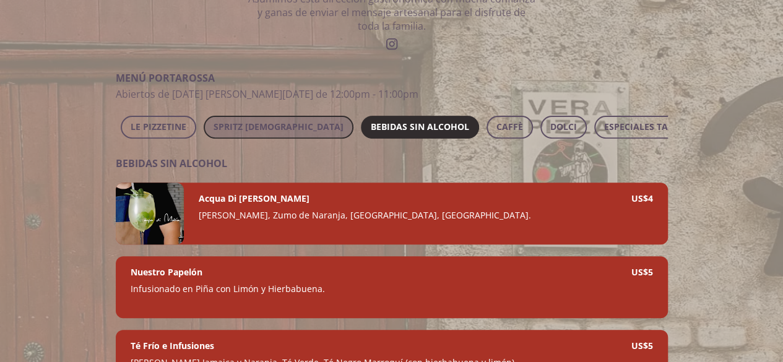
click at [276, 123] on span "SPRITZ [DEMOGRAPHIC_DATA]" at bounding box center [279, 127] width 130 height 15
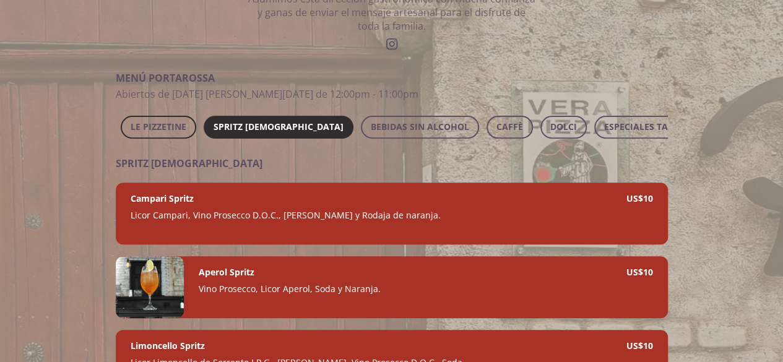
click at [146, 123] on span "LE PIZZETINE" at bounding box center [159, 127] width 56 height 15
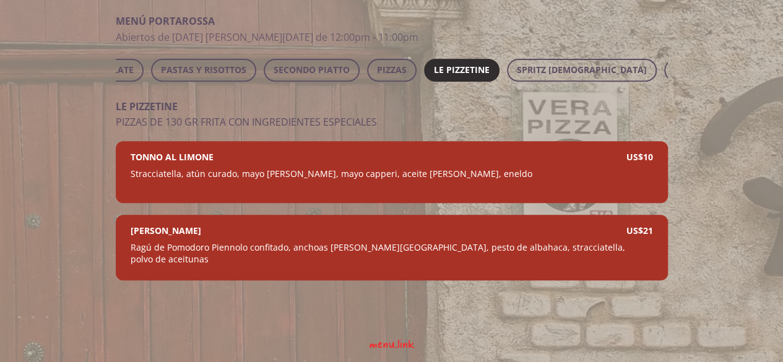
scroll to position [0, 188]
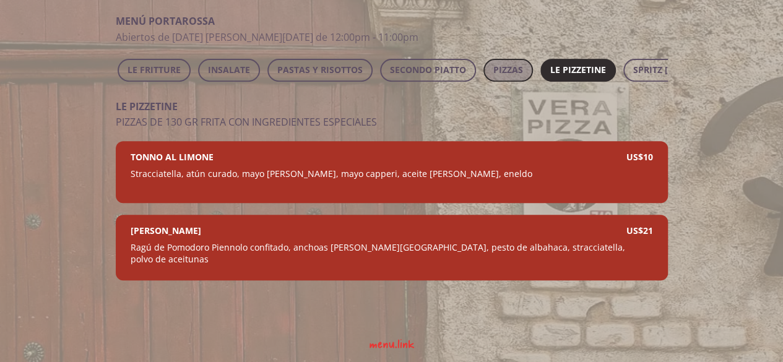
click at [488, 61] on button "PIZZAS" at bounding box center [509, 70] width 50 height 23
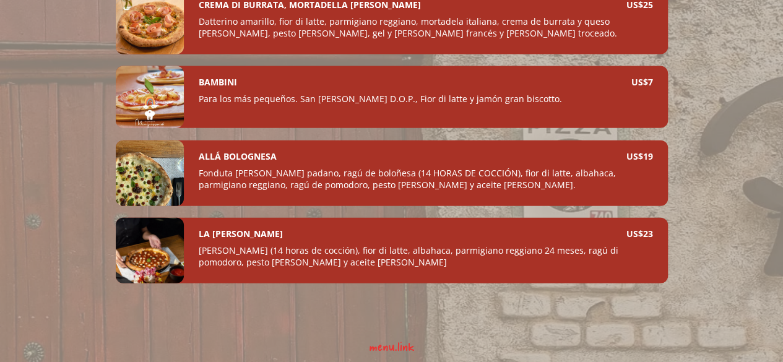
scroll to position [228, 0]
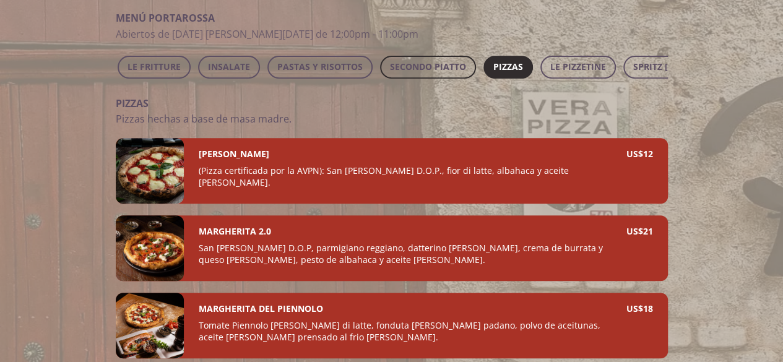
click at [397, 61] on span "SECONDO PIATTO" at bounding box center [428, 66] width 76 height 15
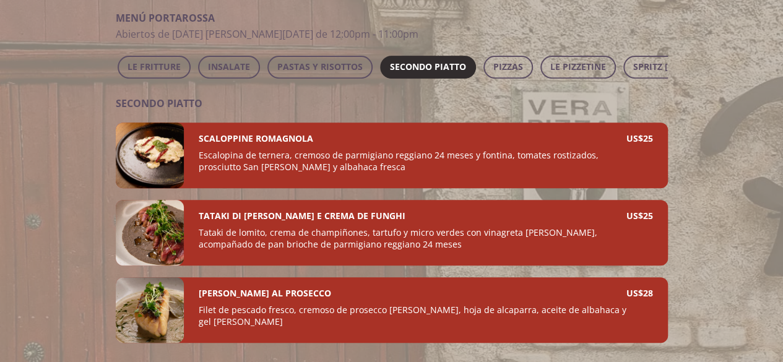
scroll to position [0, 0]
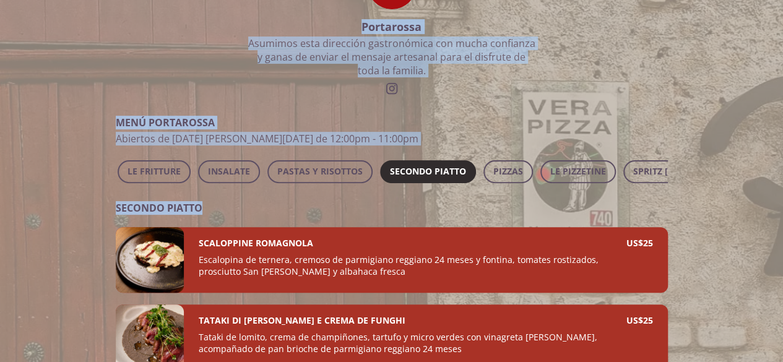
drag, startPoint x: 782, startPoint y: 169, endPoint x: 786, endPoint y: 213, distance: 44.1
click at [783, 212] on html "Portarossa Asumimos esta dirección gastronómica con mucha confianza y ganas de …" at bounding box center [391, 203] width 783 height 653
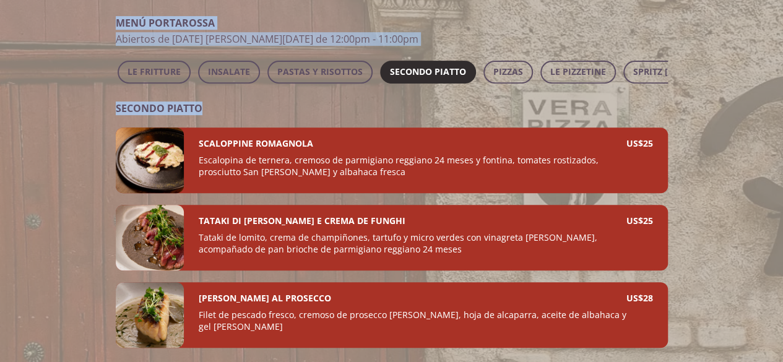
scroll to position [229, 0]
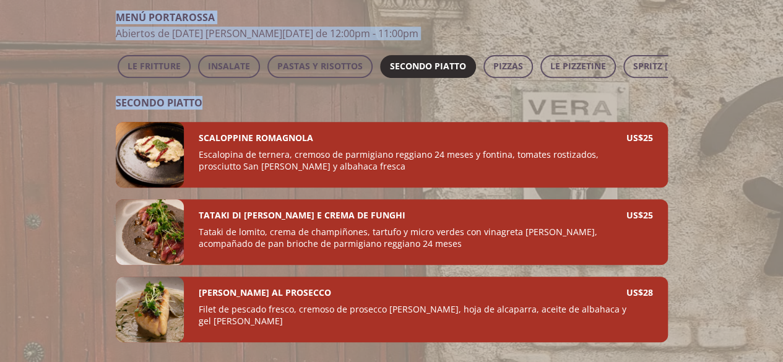
click at [692, 204] on div at bounding box center [391, 181] width 783 height 362
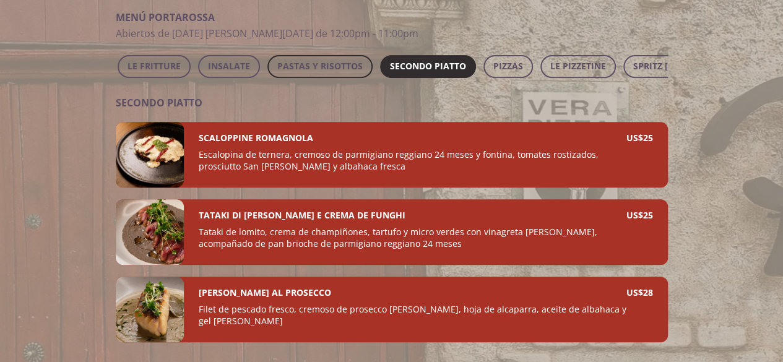
click at [323, 70] on span "PASTAS Y RISOTTOS" at bounding box center [319, 66] width 85 height 15
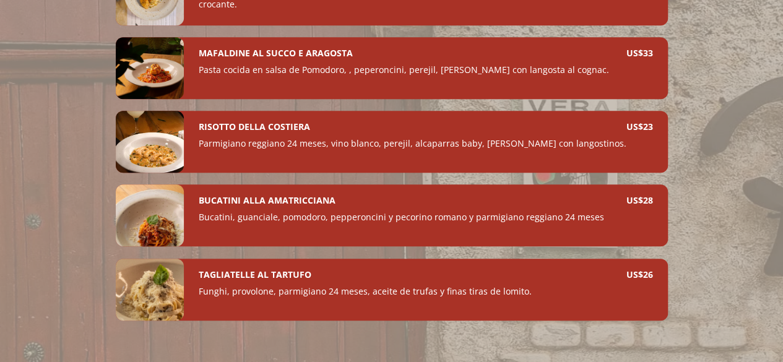
scroll to position [479, 0]
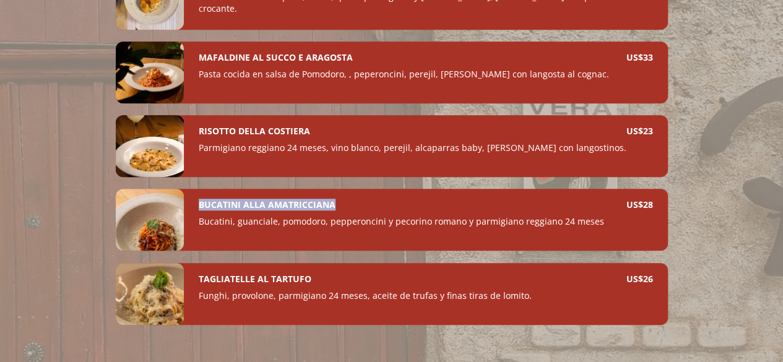
drag, startPoint x: 342, startPoint y: 209, endPoint x: 168, endPoint y: 201, distance: 174.2
click at [168, 201] on div "BUCATINI ALLA AMATRICCIANA Bucatini, guanciale, pomodoro, pepperoncini y pecori…" at bounding box center [392, 220] width 552 height 62
copy div "BUCATINI ALLA AMATRICCIANA"
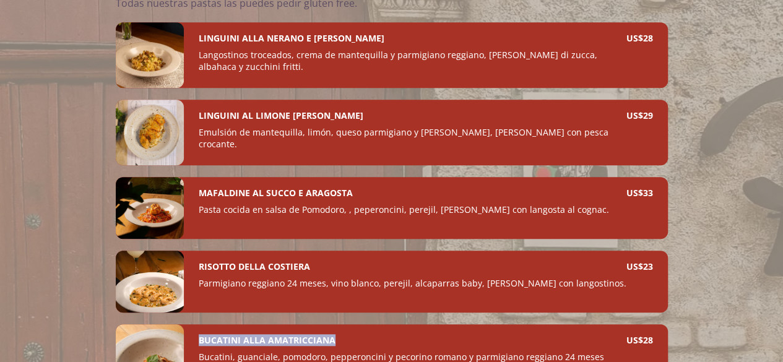
scroll to position [342, 0]
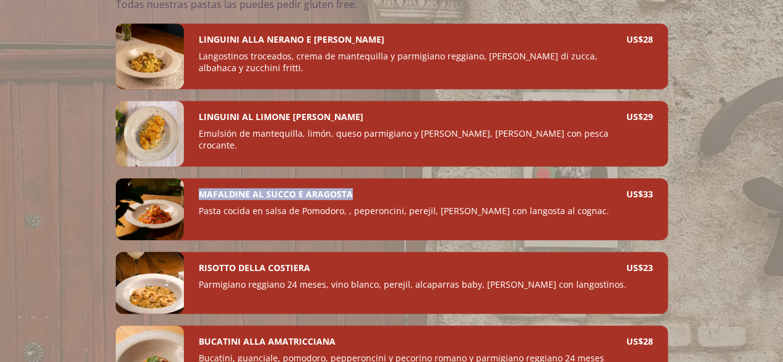
drag, startPoint x: 363, startPoint y: 201, endPoint x: 187, endPoint y: 192, distance: 176.1
click at [187, 192] on div "MAFALDINE AL SUCCO E ARAGOSTA Pasta cocida en salsa de Pomodoro, , peperoncini,…" at bounding box center [426, 209] width 484 height 62
copy h4 "MAFALDINE AL SUCCO E ARAGOSTA"
